Goal: Register for event/course

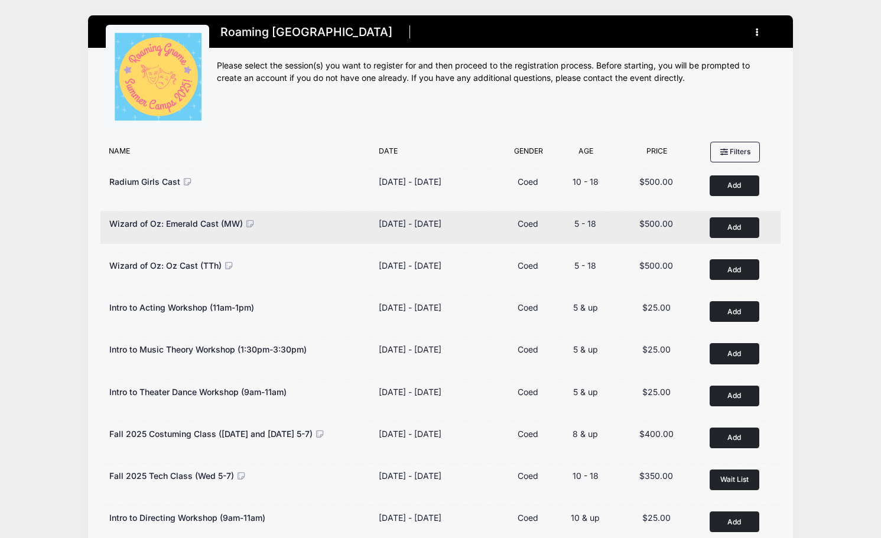
click at [728, 224] on button "Add to Cart" at bounding box center [734, 227] width 50 height 21
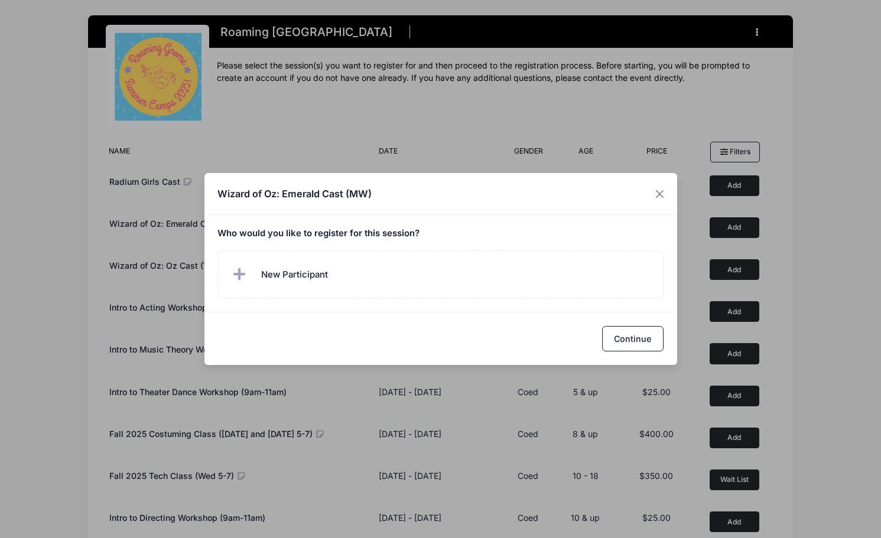
click at [415, 230] on h5 "Who would you like to register for this session?" at bounding box center [440, 234] width 446 height 11
click at [360, 282] on label "New Participant" at bounding box center [440, 274] width 446 height 48
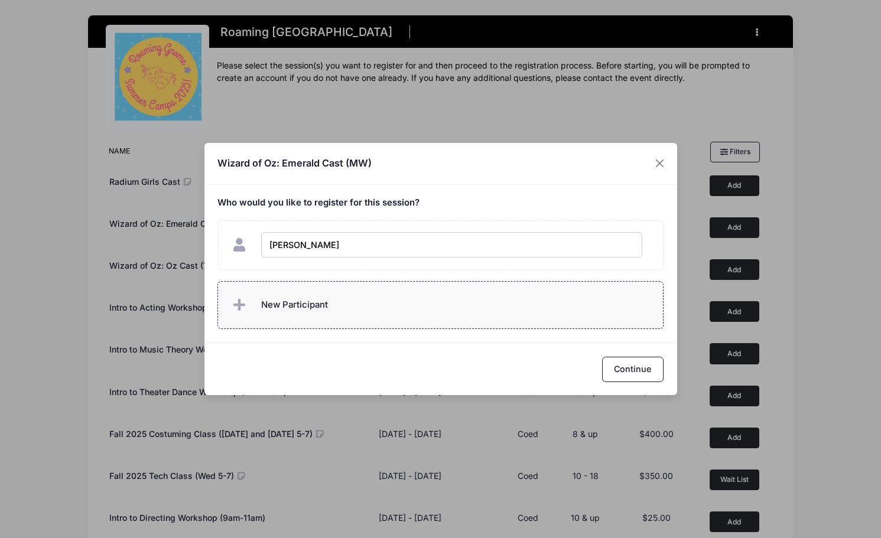
type input "[PERSON_NAME]"
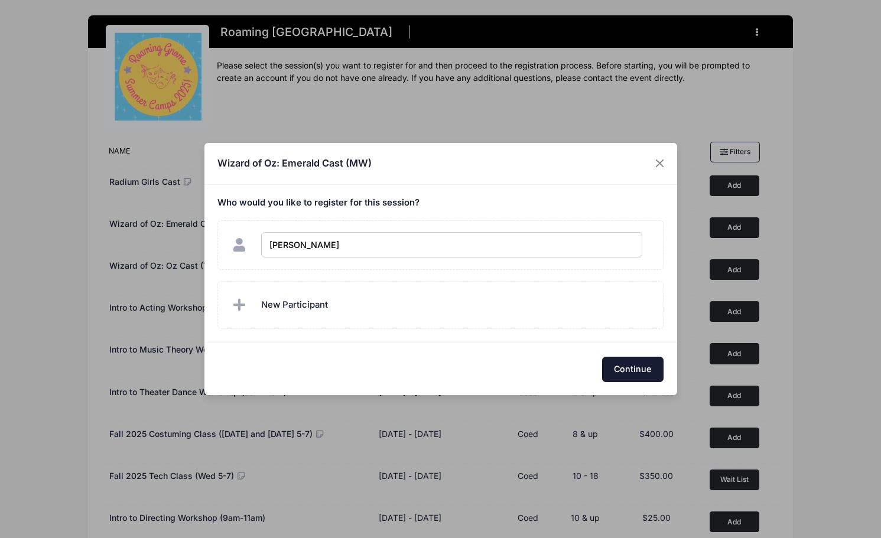
checkbox input "true"
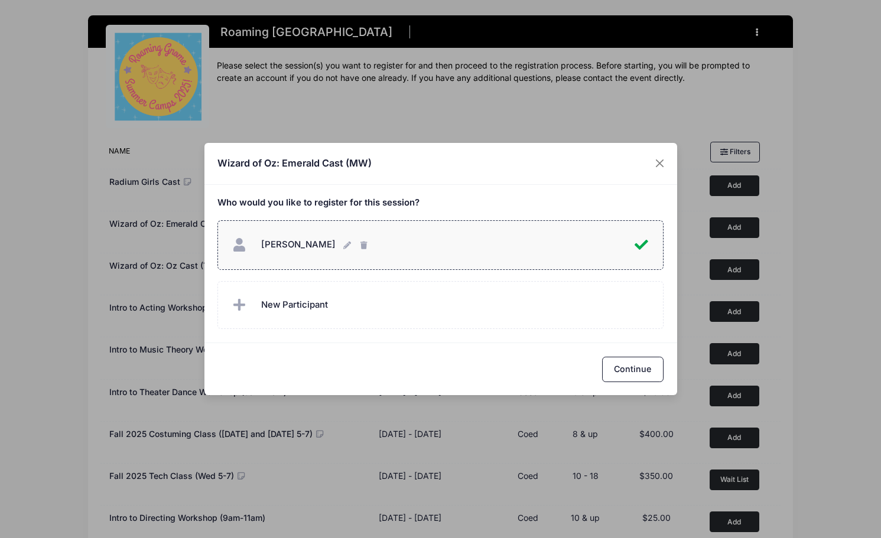
click at [627, 365] on button "Continue" at bounding box center [632, 369] width 61 height 25
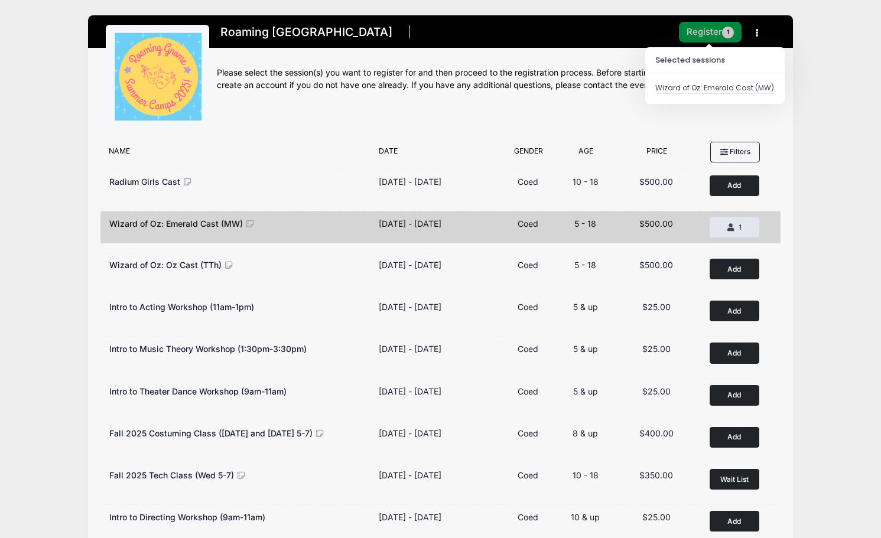
click at [709, 30] on button "Register 1" at bounding box center [710, 32] width 63 height 21
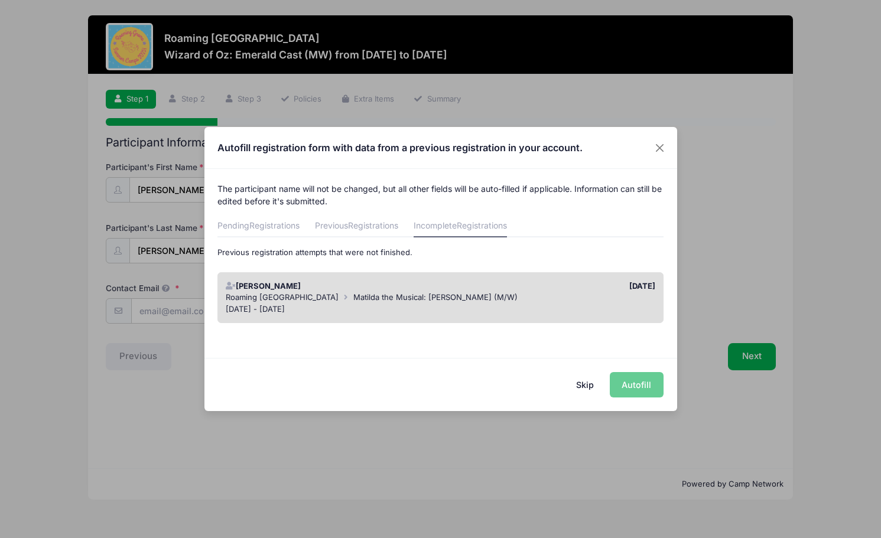
click at [635, 384] on div "Skip Autofill" at bounding box center [440, 384] width 472 height 53
click at [363, 292] on div "Roaming Gnome Theatre Matilda the Musical: Bruce Cast (M/W)" at bounding box center [440, 298] width 429 height 12
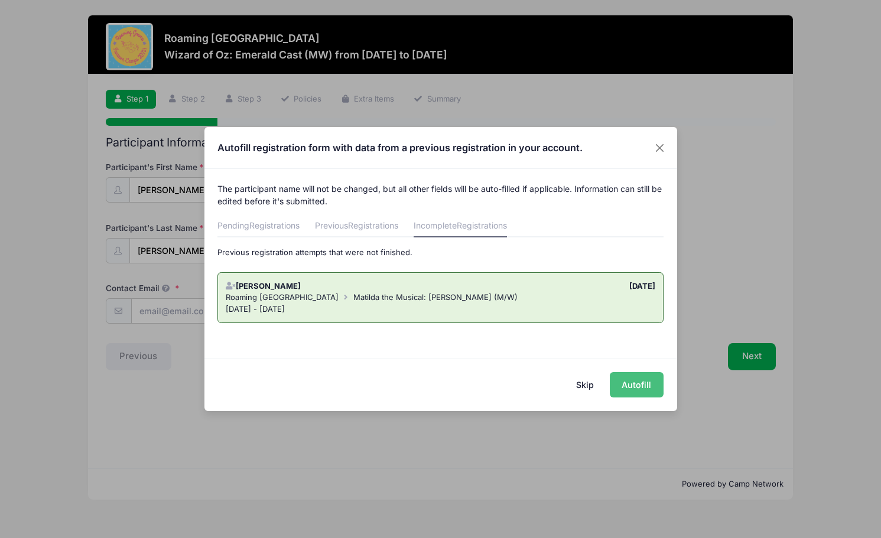
click at [634, 389] on button "Autofill" at bounding box center [636, 384] width 54 height 25
type input "tmac303@gmail.com"
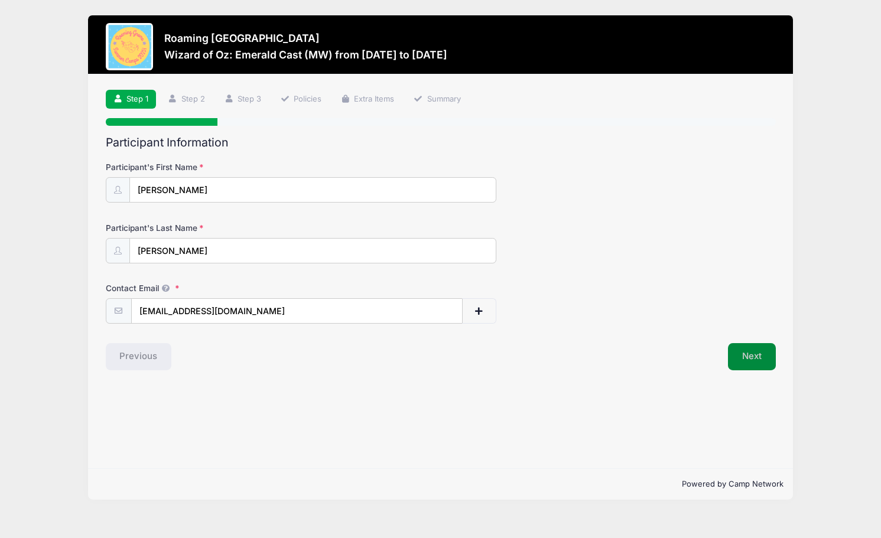
click at [749, 354] on button "Next" at bounding box center [752, 356] width 48 height 27
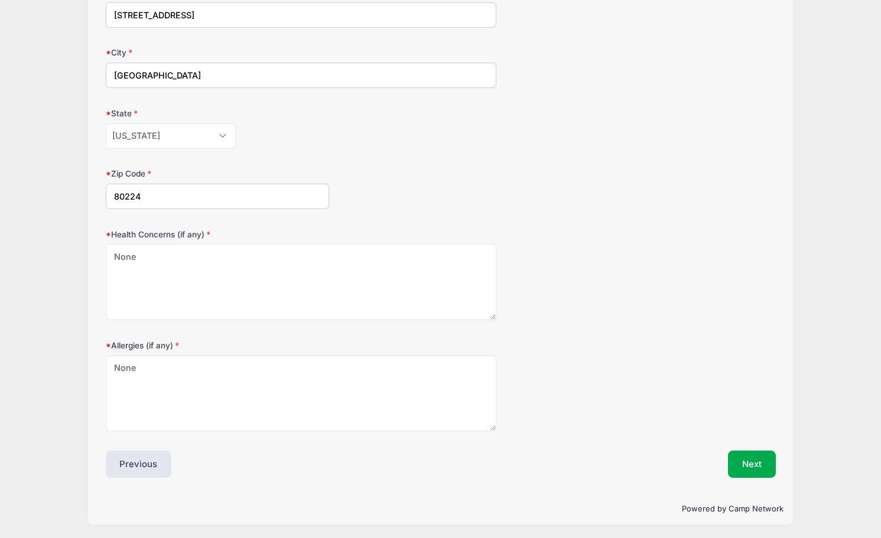
scroll to position [237, 0]
drag, startPoint x: 755, startPoint y: 461, endPoint x: 724, endPoint y: 436, distance: 39.5
click at [755, 461] on button "Next" at bounding box center [752, 462] width 48 height 27
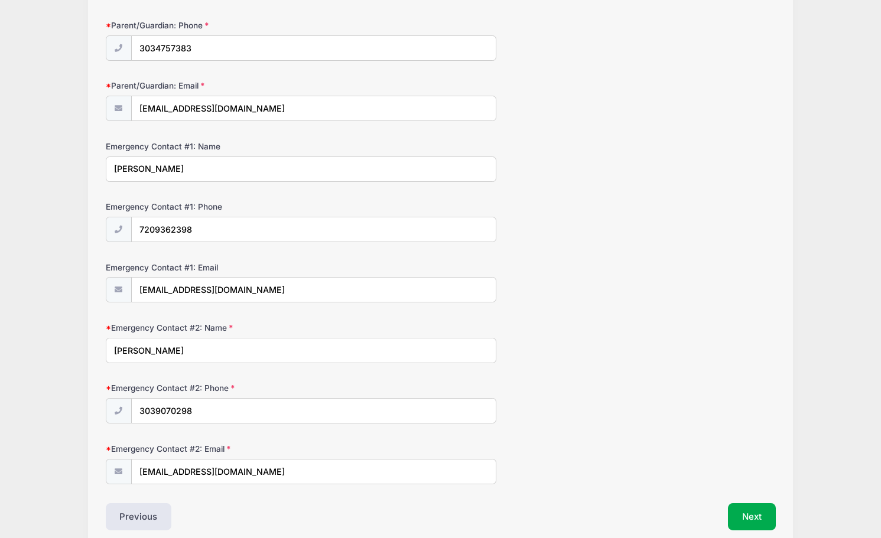
scroll to position [257, 0]
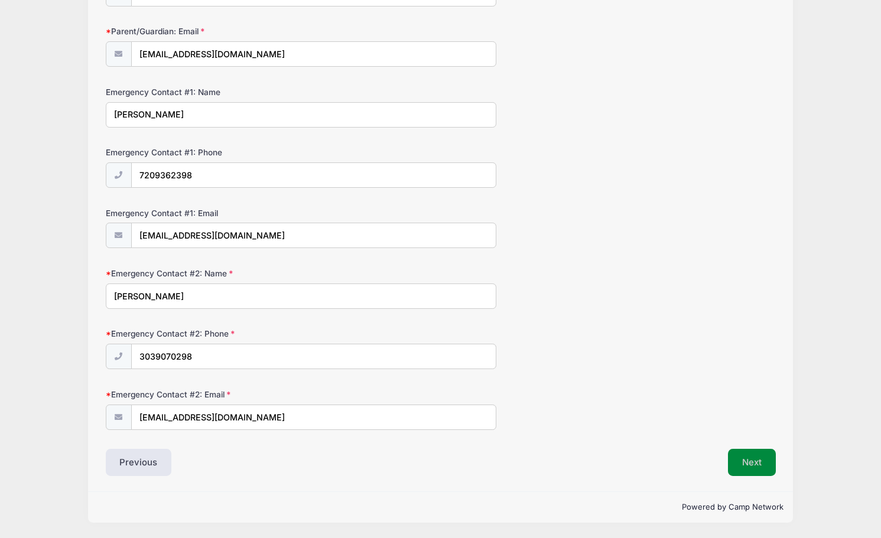
click at [757, 461] on button "Next" at bounding box center [752, 462] width 48 height 27
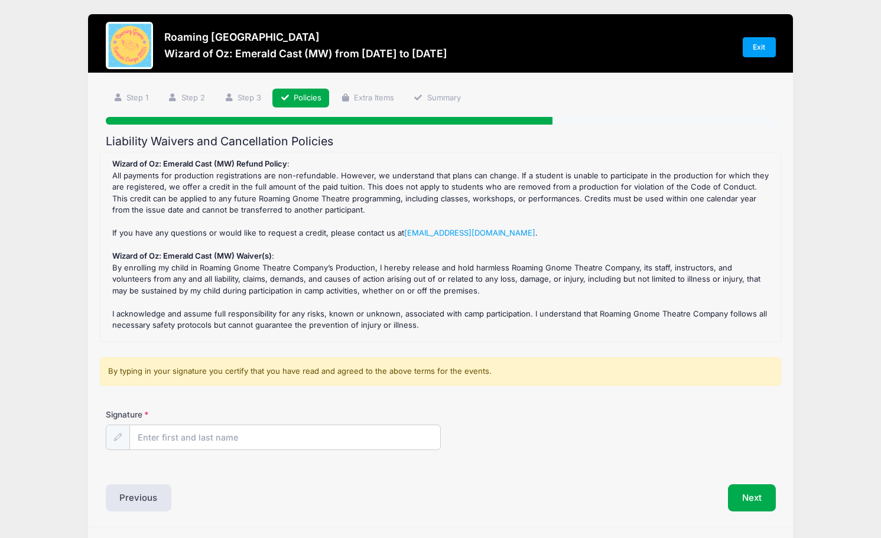
scroll to position [0, 0]
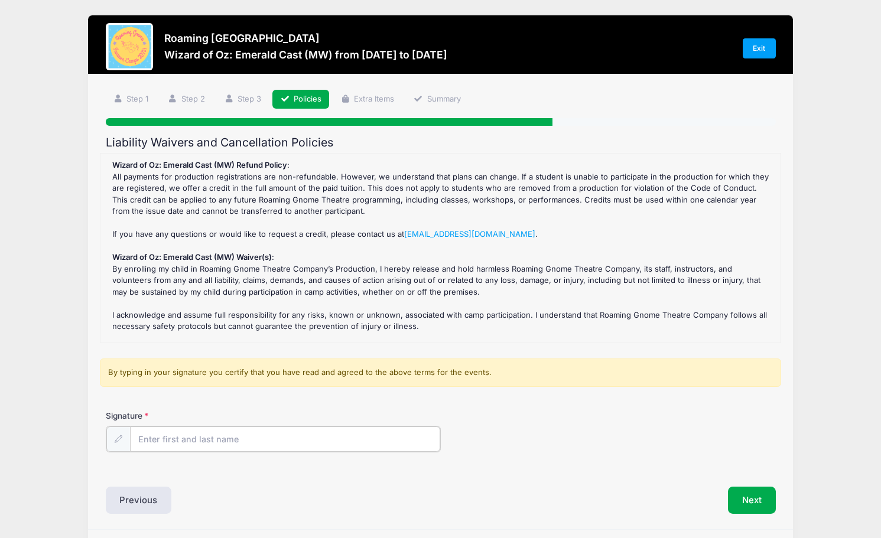
click at [317, 441] on input "Signature" at bounding box center [285, 438] width 310 height 25
type input "Tara C. Schenk-McFarland"
click at [759, 501] on button "Next" at bounding box center [752, 498] width 48 height 27
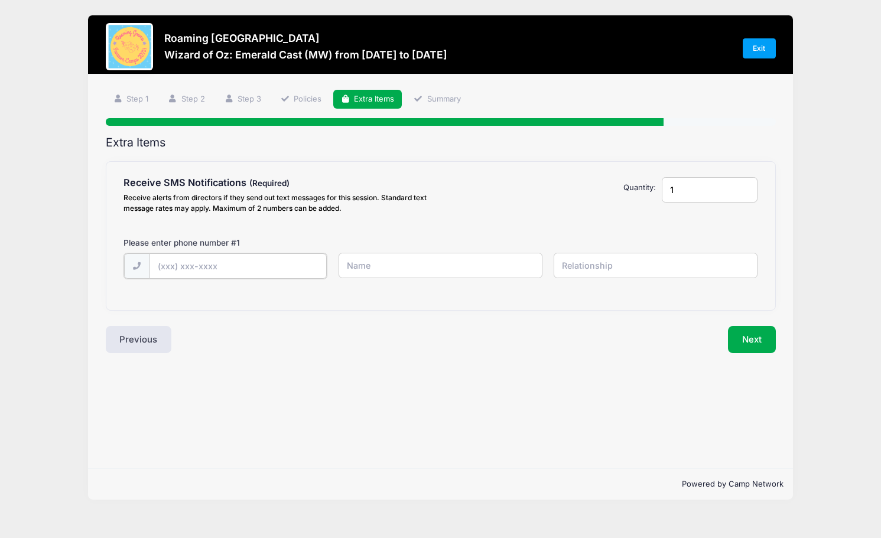
click at [0, 0] on input "text" at bounding box center [0, 0] width 0 height 0
type input "(303) 475-7383"
click at [0, 0] on input "text" at bounding box center [0, 0] width 0 height 0
type input "Tara"
type input "Mother"
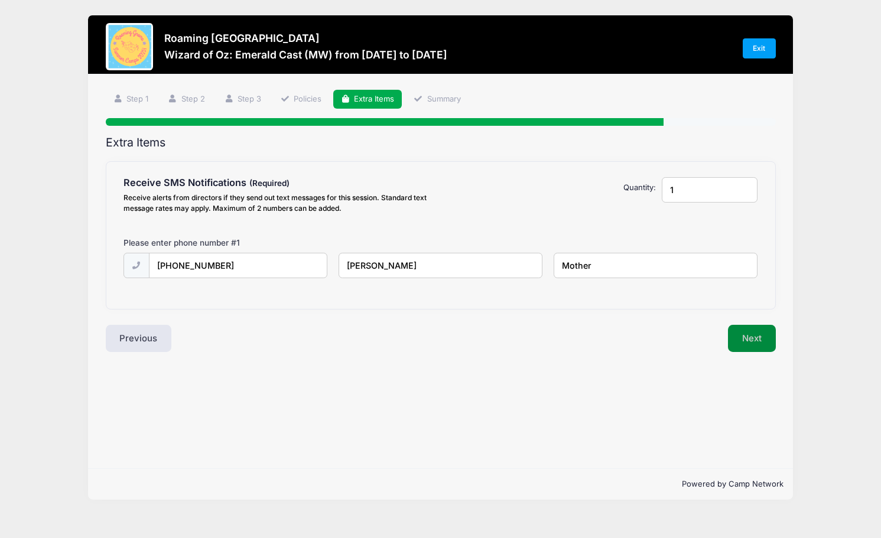
click at [756, 334] on button "Next" at bounding box center [752, 338] width 48 height 27
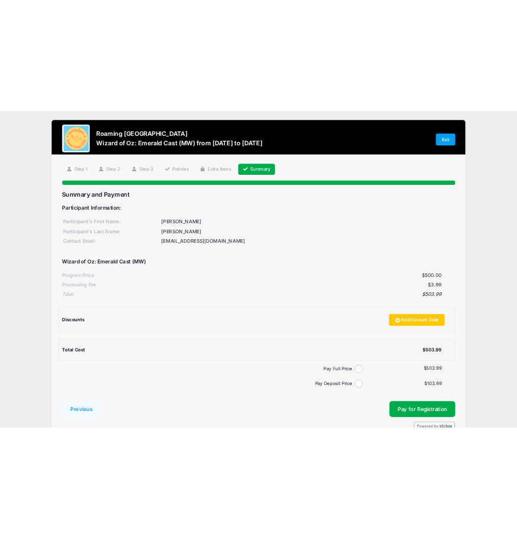
scroll to position [68, 0]
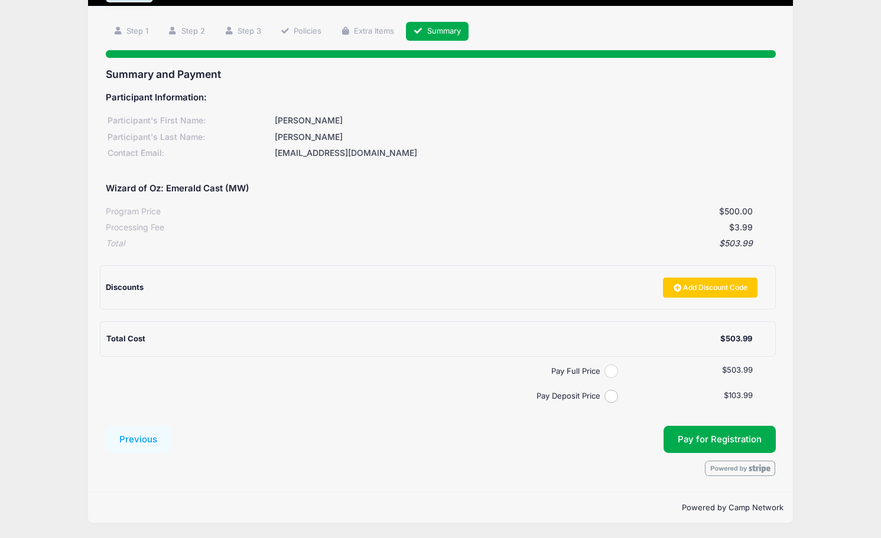
click at [612, 370] on input "Pay Full Price" at bounding box center [611, 371] width 14 height 14
radio input "true"
click at [715, 441] on span "Pay for Registration" at bounding box center [719, 439] width 84 height 11
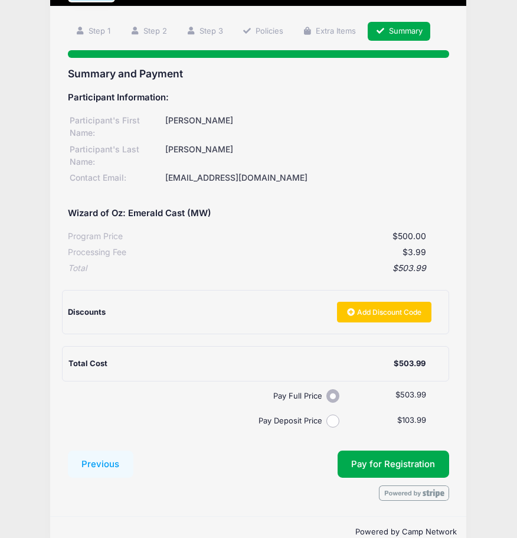
scroll to position [67, 0]
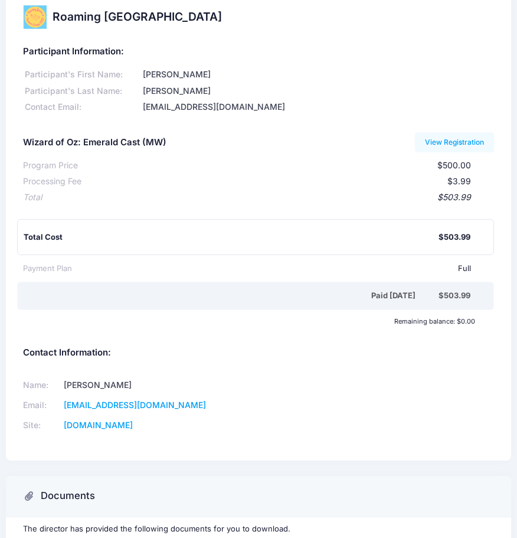
scroll to position [22, 0]
